Goal: Answer question/provide support: Answer question/provide support

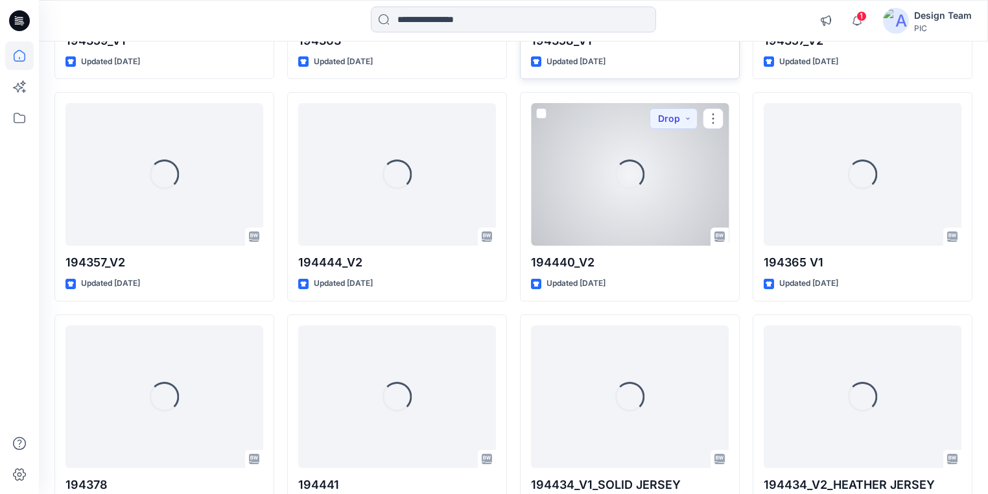
scroll to position [2096, 0]
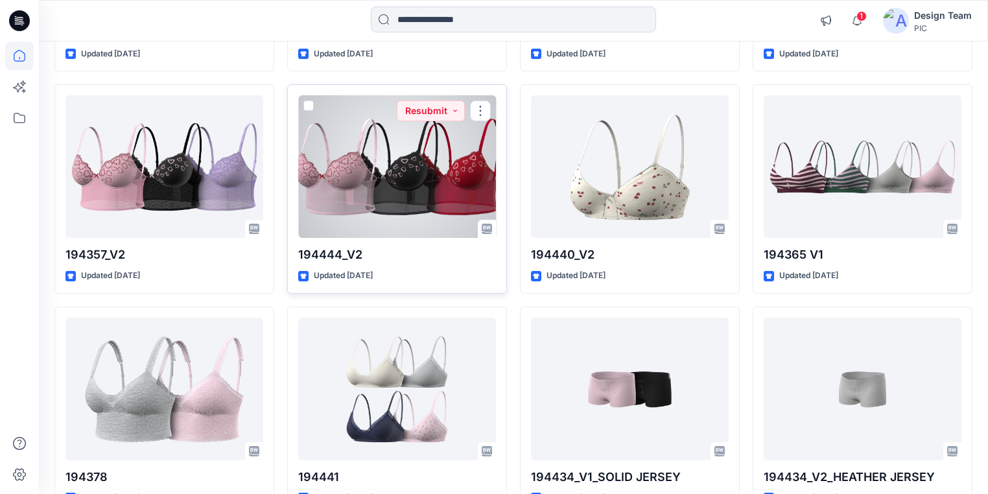
click at [389, 183] on div at bounding box center [397, 166] width 198 height 143
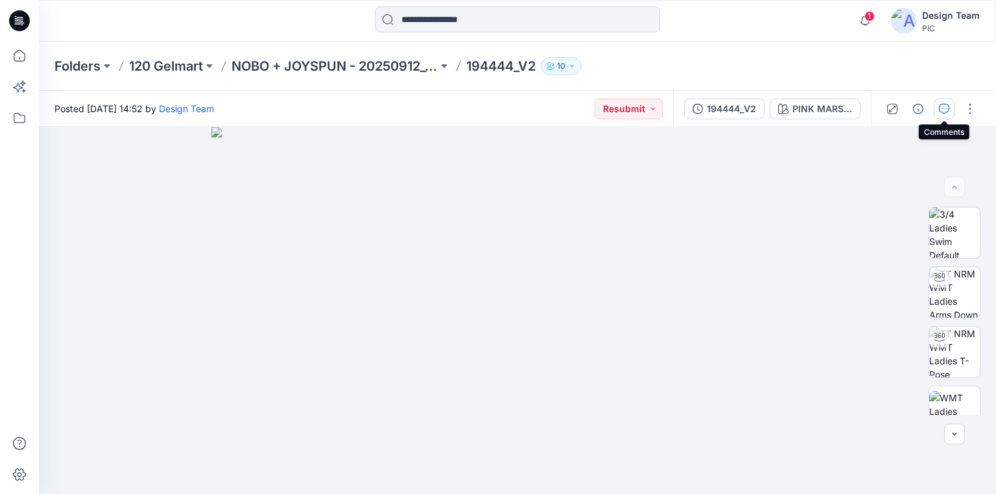
click at [938, 108] on button "button" at bounding box center [943, 109] width 21 height 21
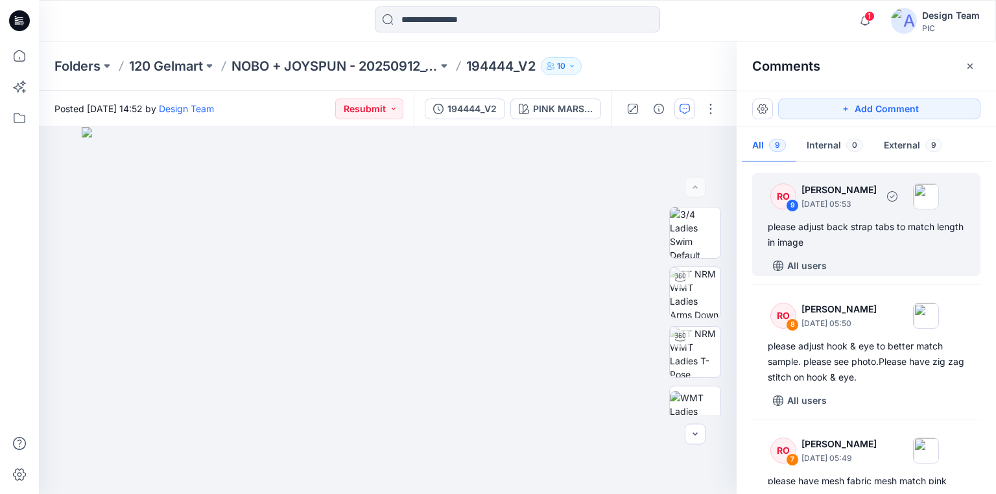
click at [828, 228] on div "please adjust back strap tabs to match length in image" at bounding box center [865, 234] width 197 height 31
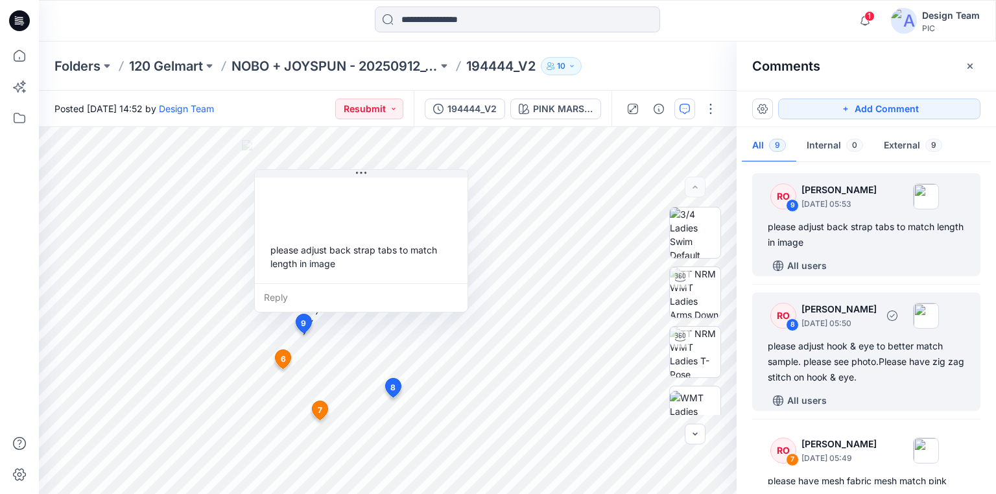
scroll to position [52, 0]
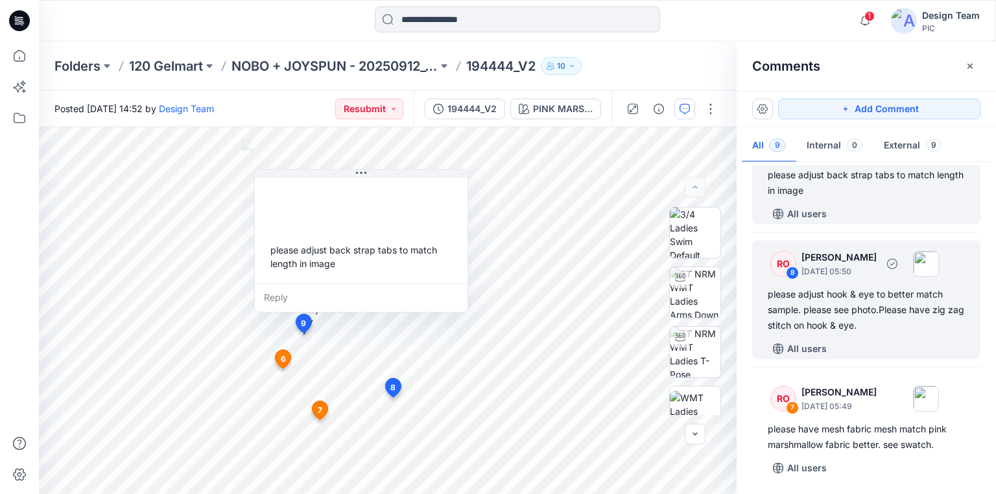
click at [814, 303] on div "please adjust hook & eye to better match sample. please see photo.Please have z…" at bounding box center [865, 310] width 197 height 47
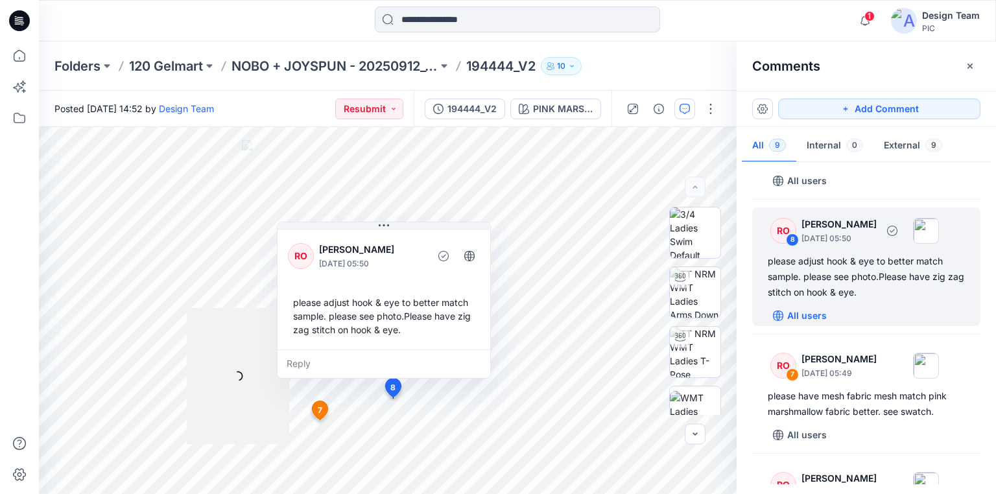
scroll to position [104, 0]
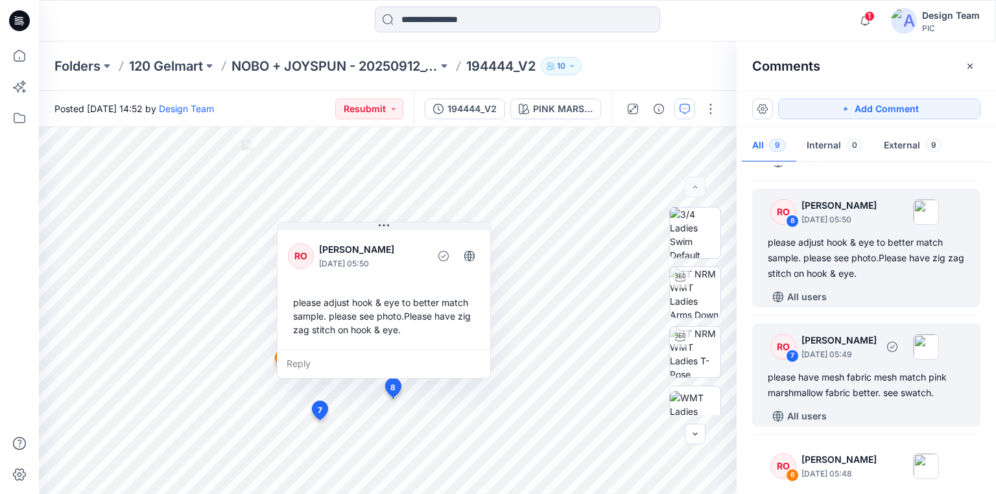
click at [834, 388] on div "please have mesh fabric mesh match pink marshmallow fabric better. see swatch." at bounding box center [865, 384] width 197 height 31
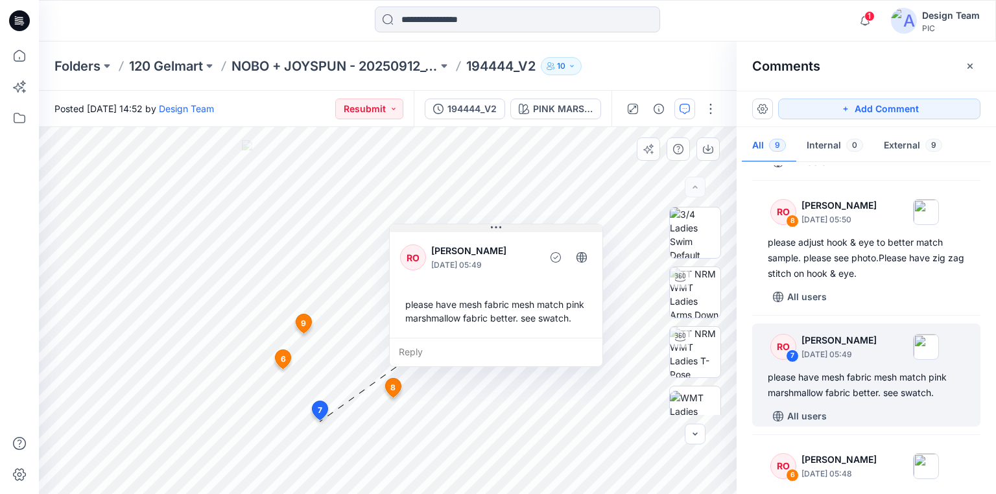
drag, startPoint x: 305, startPoint y: 240, endPoint x: 443, endPoint y: 232, distance: 137.7
click at [443, 232] on div "RO [PERSON_NAME] [DATE] 05:49 please have mesh fabric mesh match pink marshmall…" at bounding box center [496, 283] width 213 height 108
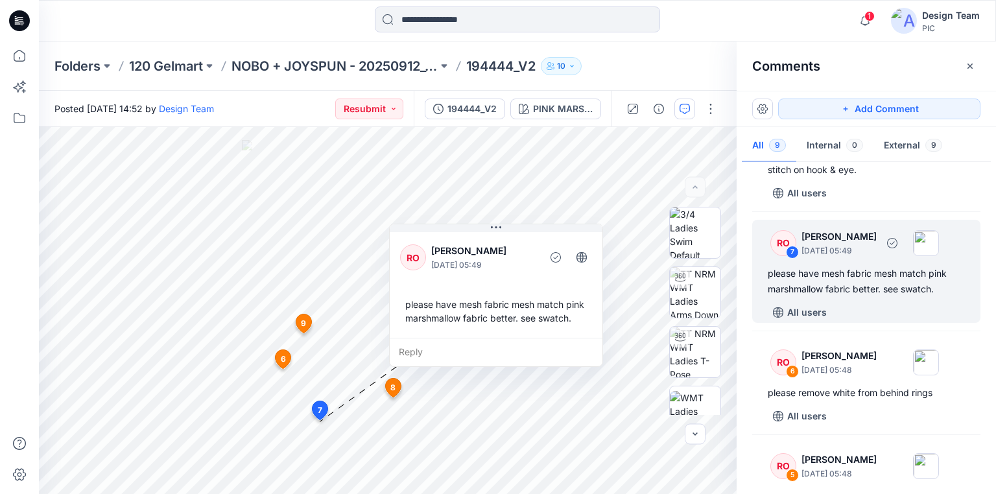
scroll to position [259, 0]
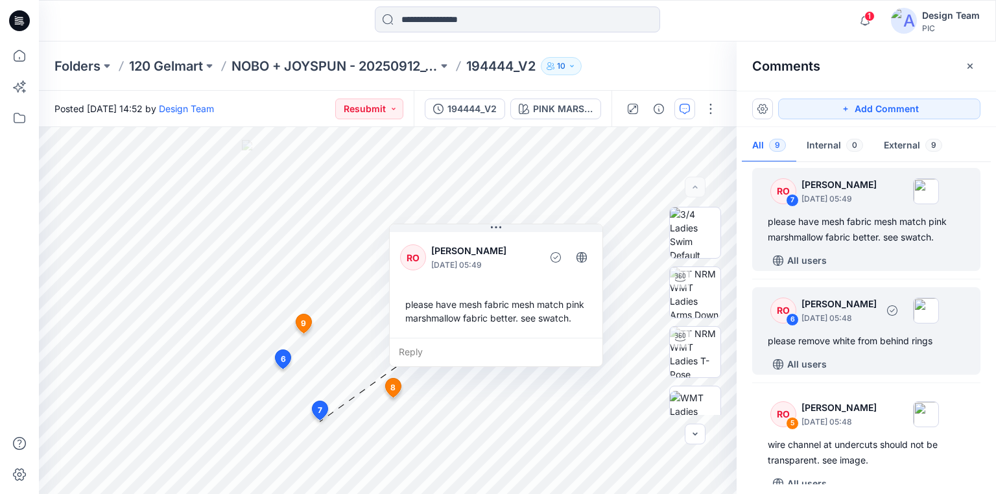
click at [829, 342] on div "please remove white from behind rings" at bounding box center [865, 341] width 197 height 16
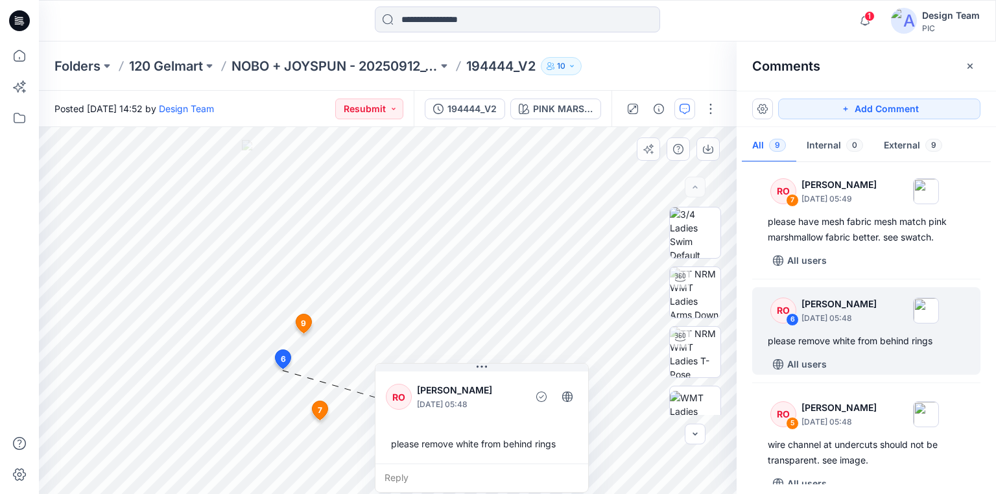
drag, startPoint x: 387, startPoint y: 379, endPoint x: 499, endPoint y: 383, distance: 112.2
click at [499, 383] on div "RO [PERSON_NAME] [DATE] 05:48 please remove white from behind rings Reply" at bounding box center [482, 428] width 214 height 130
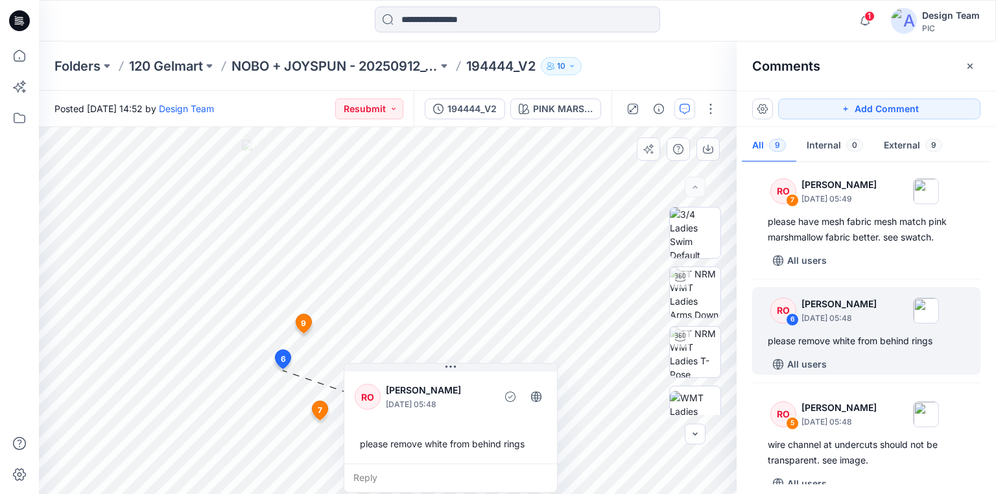
drag, startPoint x: 499, startPoint y: 383, endPoint x: 467, endPoint y: 384, distance: 32.4
click at [467, 384] on p "[PERSON_NAME]" at bounding box center [439, 390] width 106 height 16
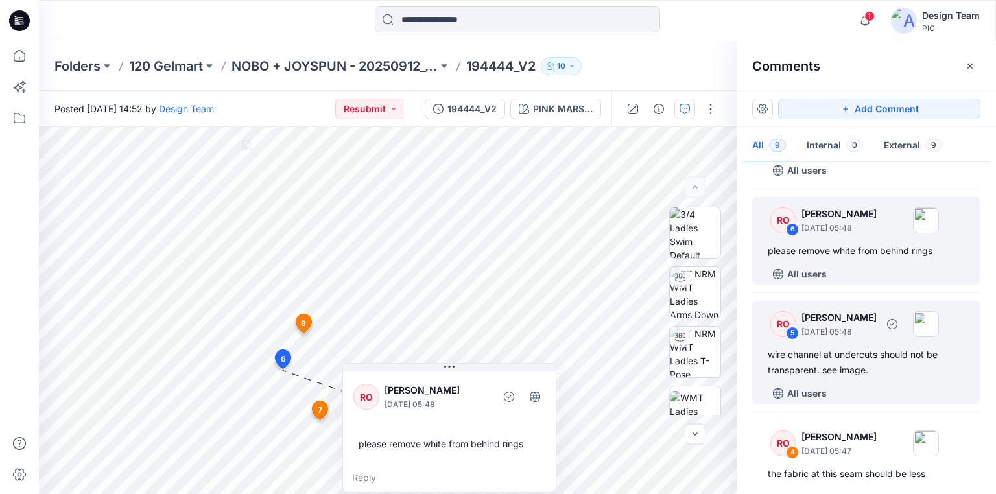
scroll to position [363, 0]
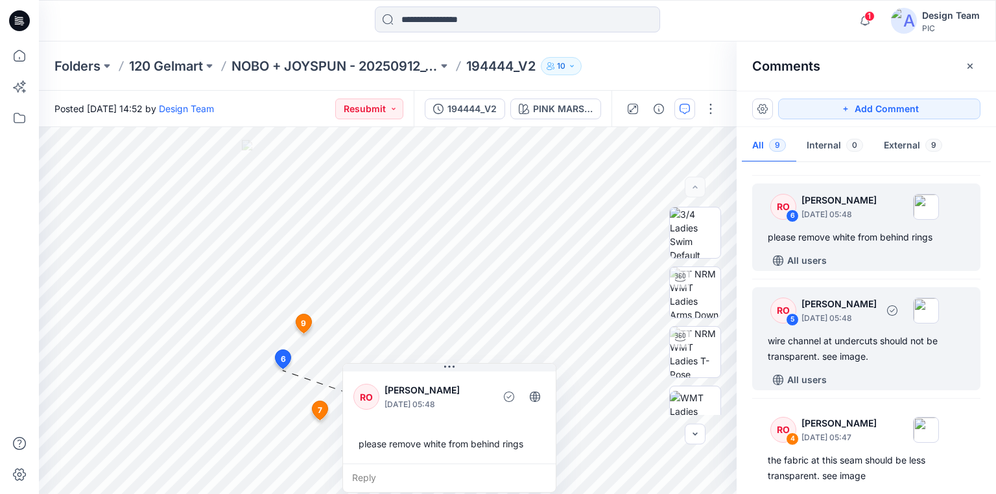
click at [827, 346] on div "wire channel at undercuts should not be transparent. see image." at bounding box center [865, 348] width 197 height 31
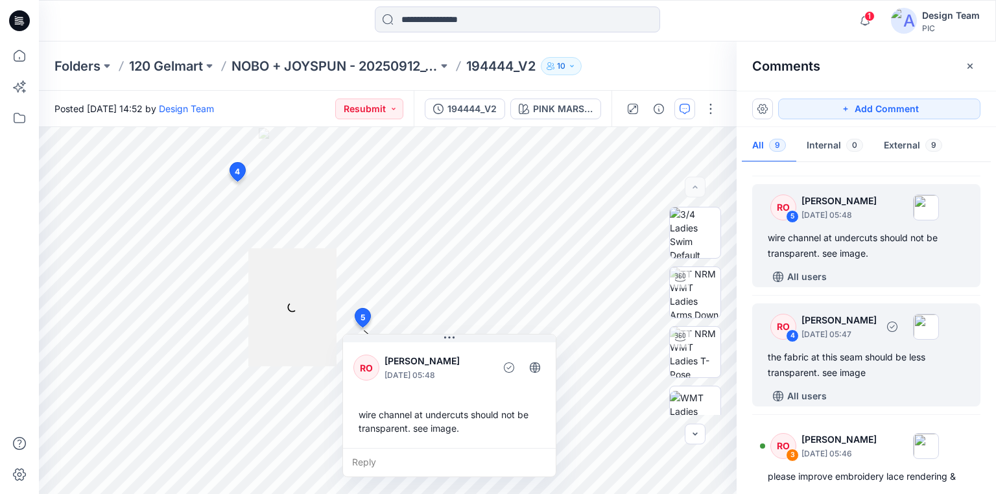
scroll to position [467, 0]
